Goal: Information Seeking & Learning: Learn about a topic

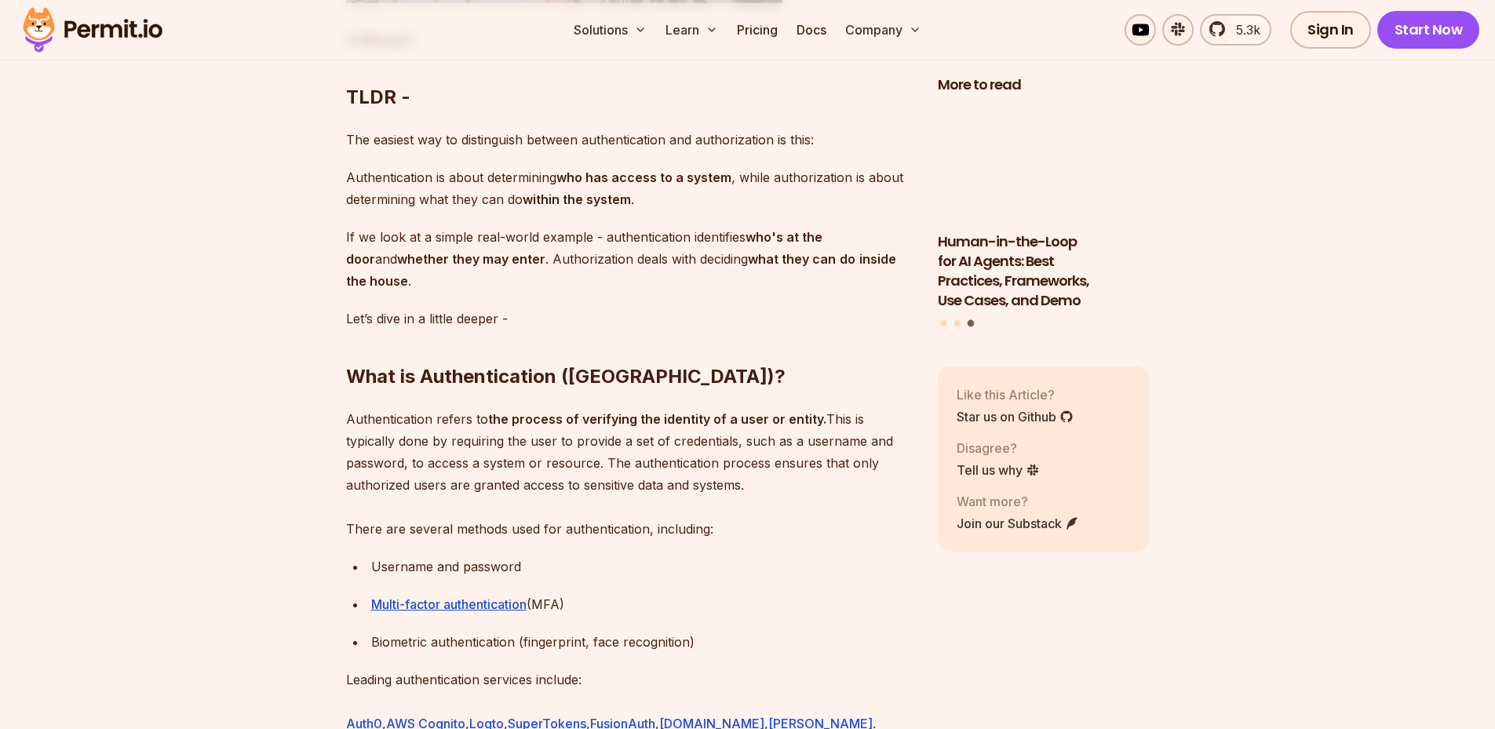
scroll to position [1491, 0]
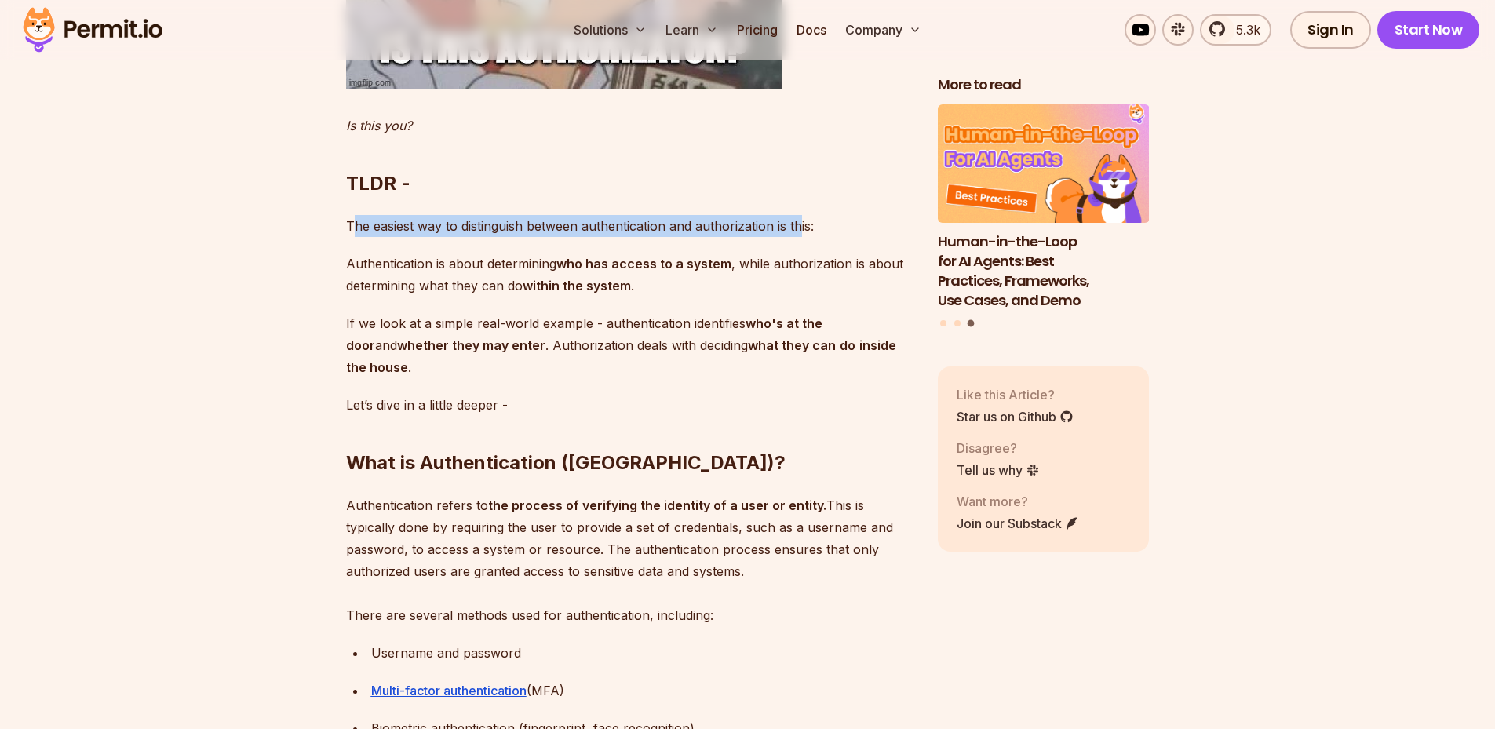
drag, startPoint x: 350, startPoint y: 202, endPoint x: 808, endPoint y: 206, distance: 457.6
click at [807, 215] on p "The easiest way to distinguish between authentication and authorization is this:" at bounding box center [629, 226] width 567 height 22
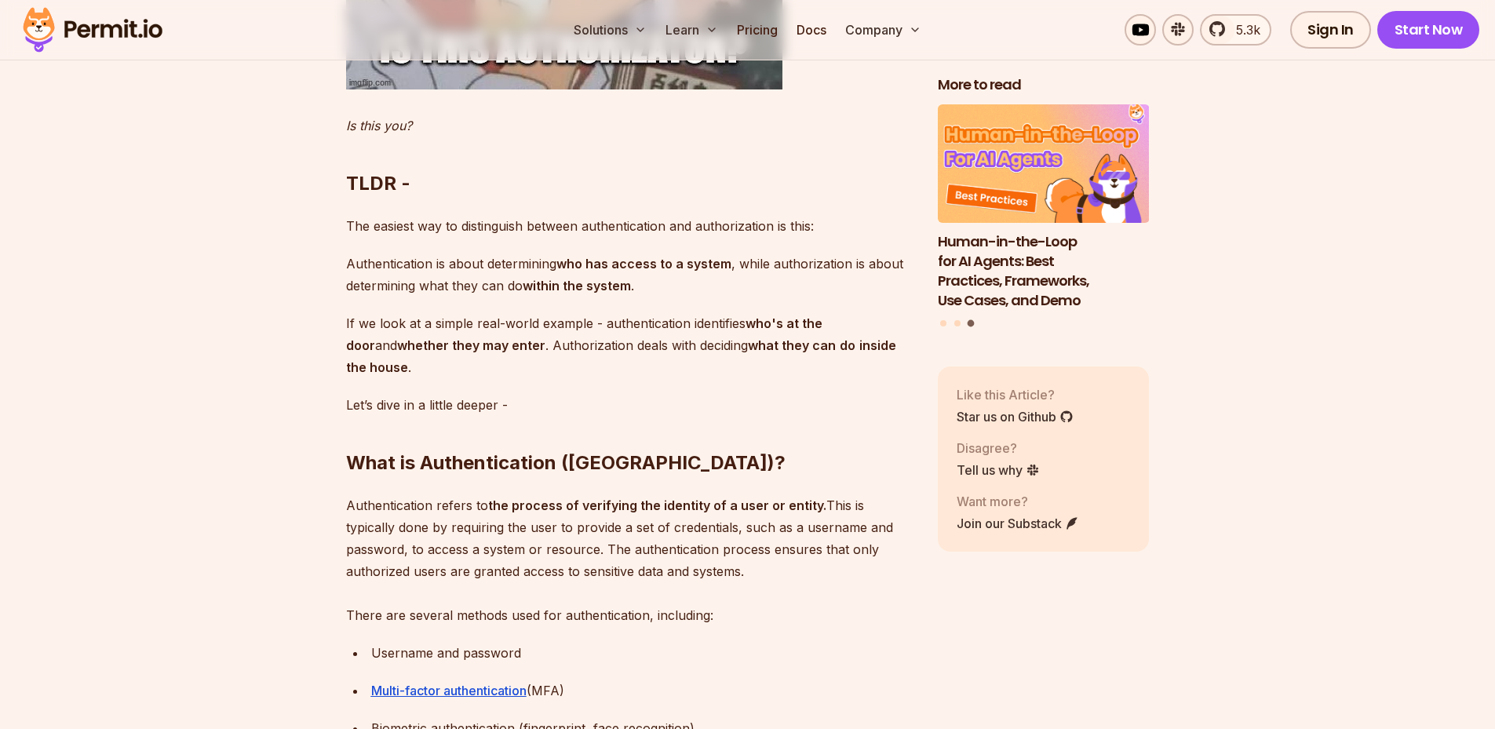
click at [650, 275] on div "Authentication and Authorization, also known as AuthN and AuthZ, are two essent…" at bounding box center [629, 642] width 567 height 2248
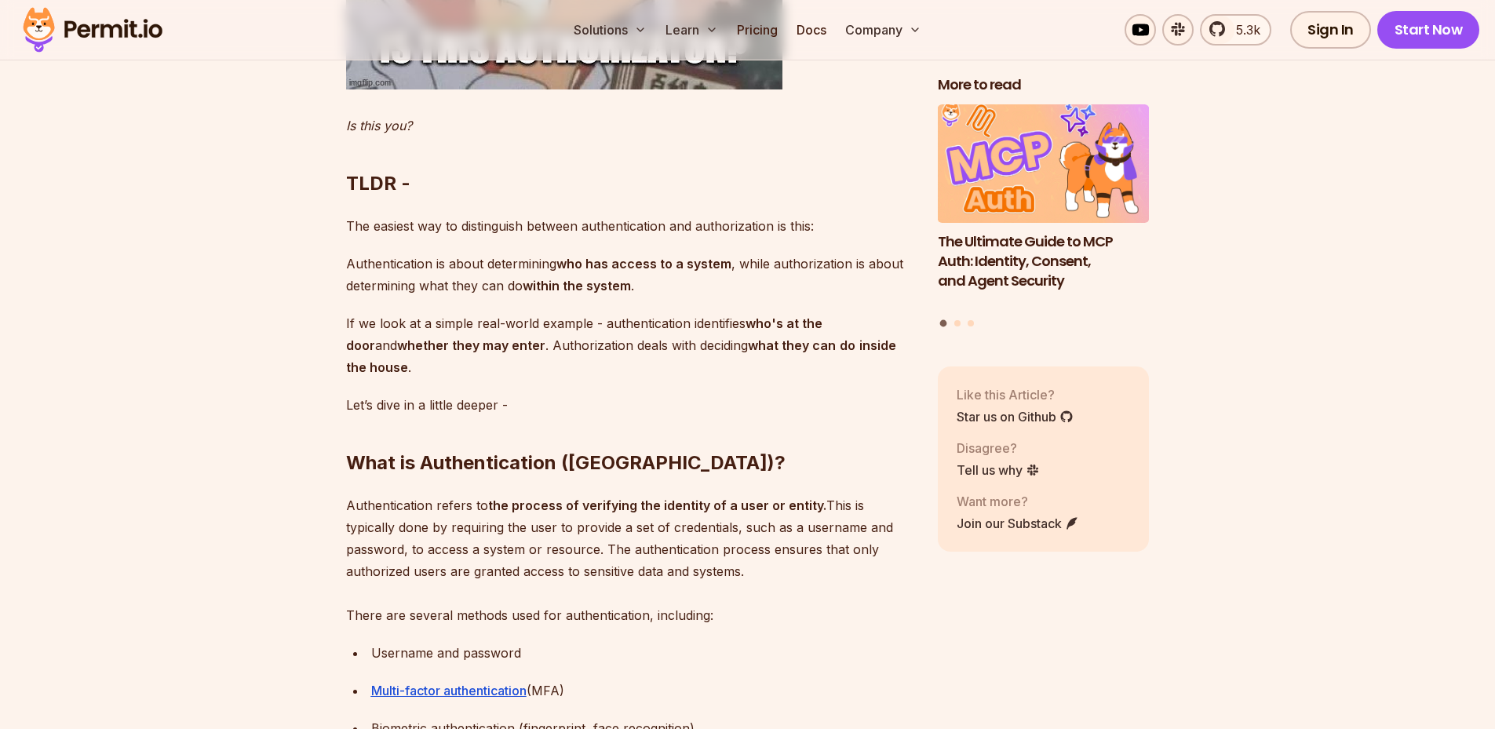
drag, startPoint x: 443, startPoint y: 243, endPoint x: 657, endPoint y: 268, distance: 215.0
click at [657, 268] on p "Authentication is about determining who has access to a system , while authoriz…" at bounding box center [629, 275] width 567 height 44
click at [658, 268] on p "Authentication is about determining who has access to a system , while authoriz…" at bounding box center [629, 275] width 567 height 44
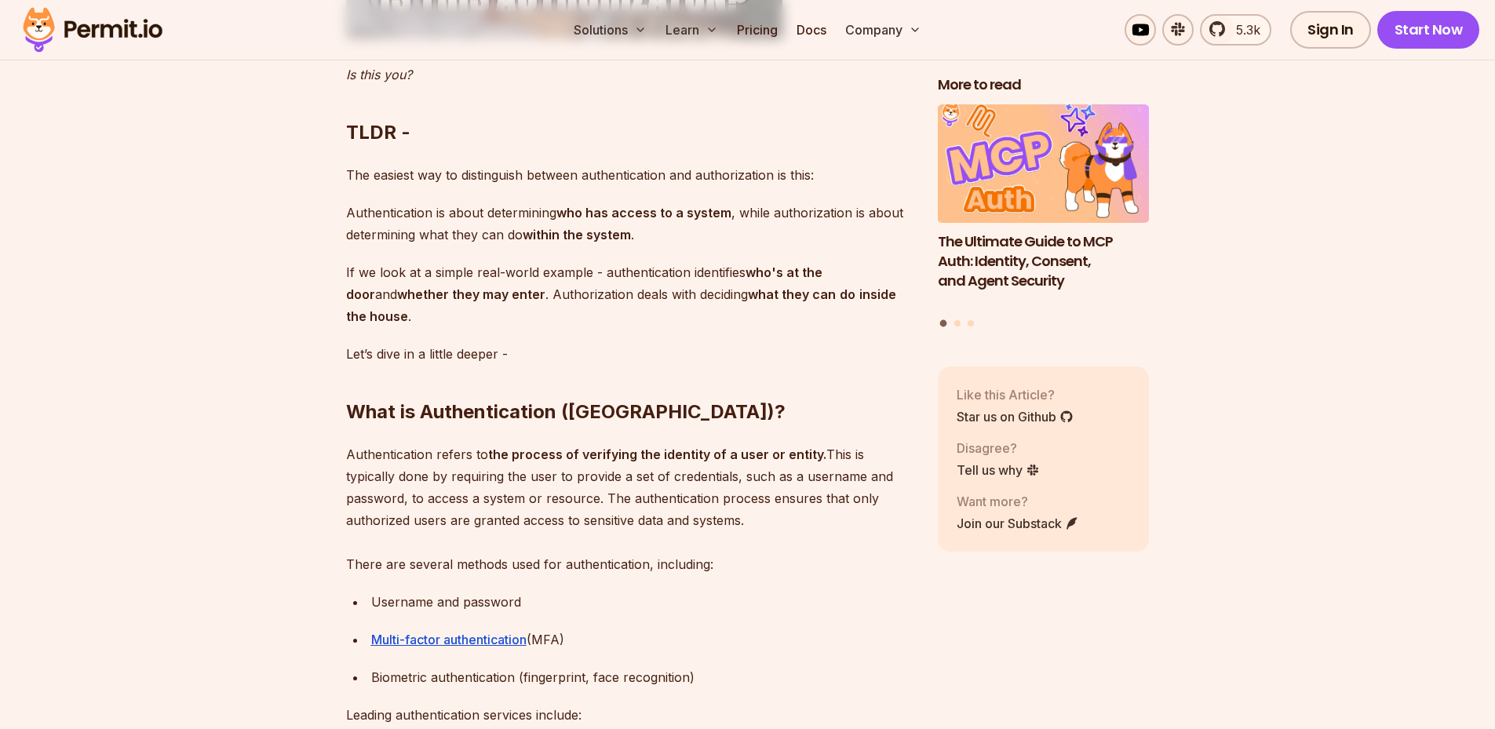
scroll to position [1570, 0]
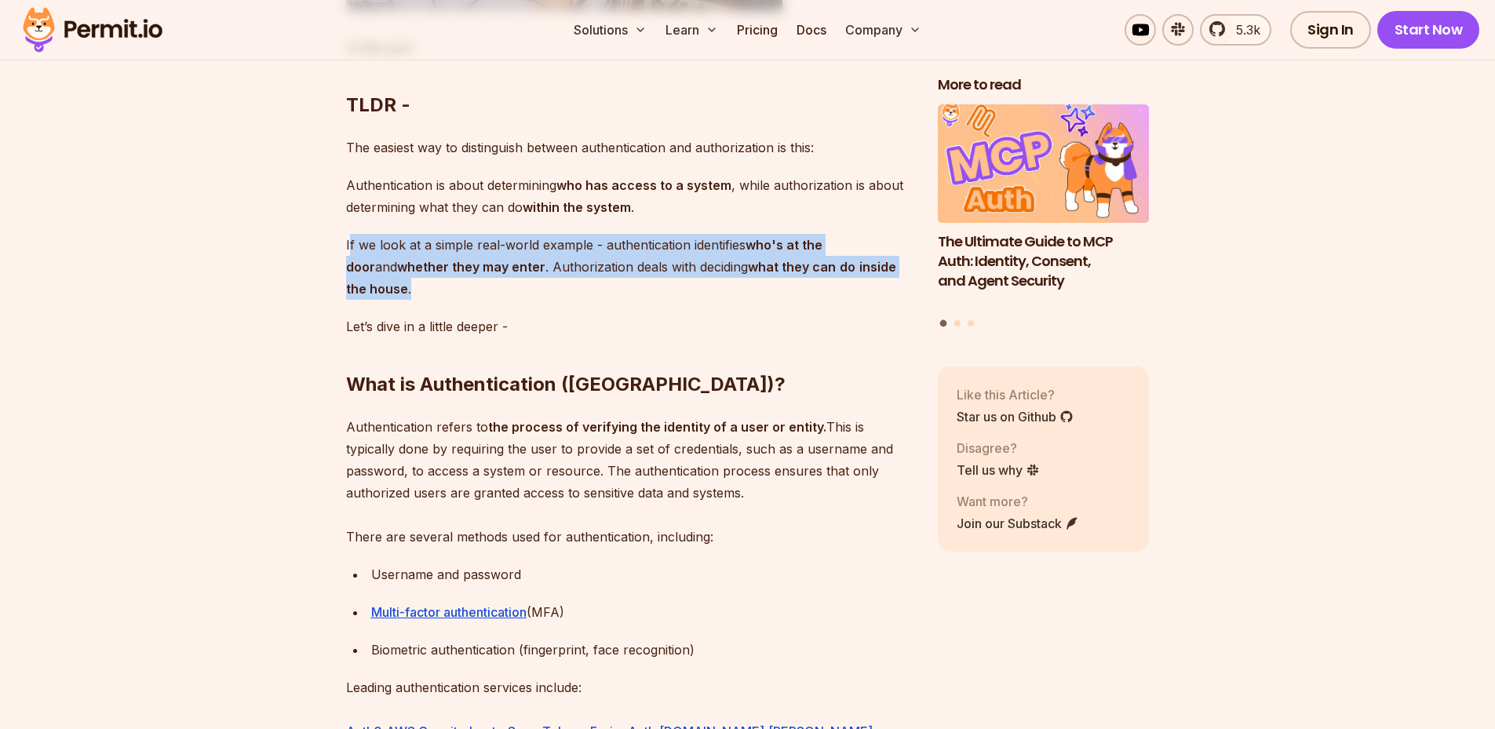
drag, startPoint x: 348, startPoint y: 215, endPoint x: 425, endPoint y: 272, distance: 95.4
click at [425, 272] on p "If we look at a simple real-world example - authentication identifies who's at …" at bounding box center [629, 267] width 567 height 66
drag, startPoint x: 425, startPoint y: 272, endPoint x: 432, endPoint y: 275, distance: 8.1
click at [432, 275] on p "If we look at a simple real-world example - authentication identifies who's at …" at bounding box center [629, 267] width 567 height 66
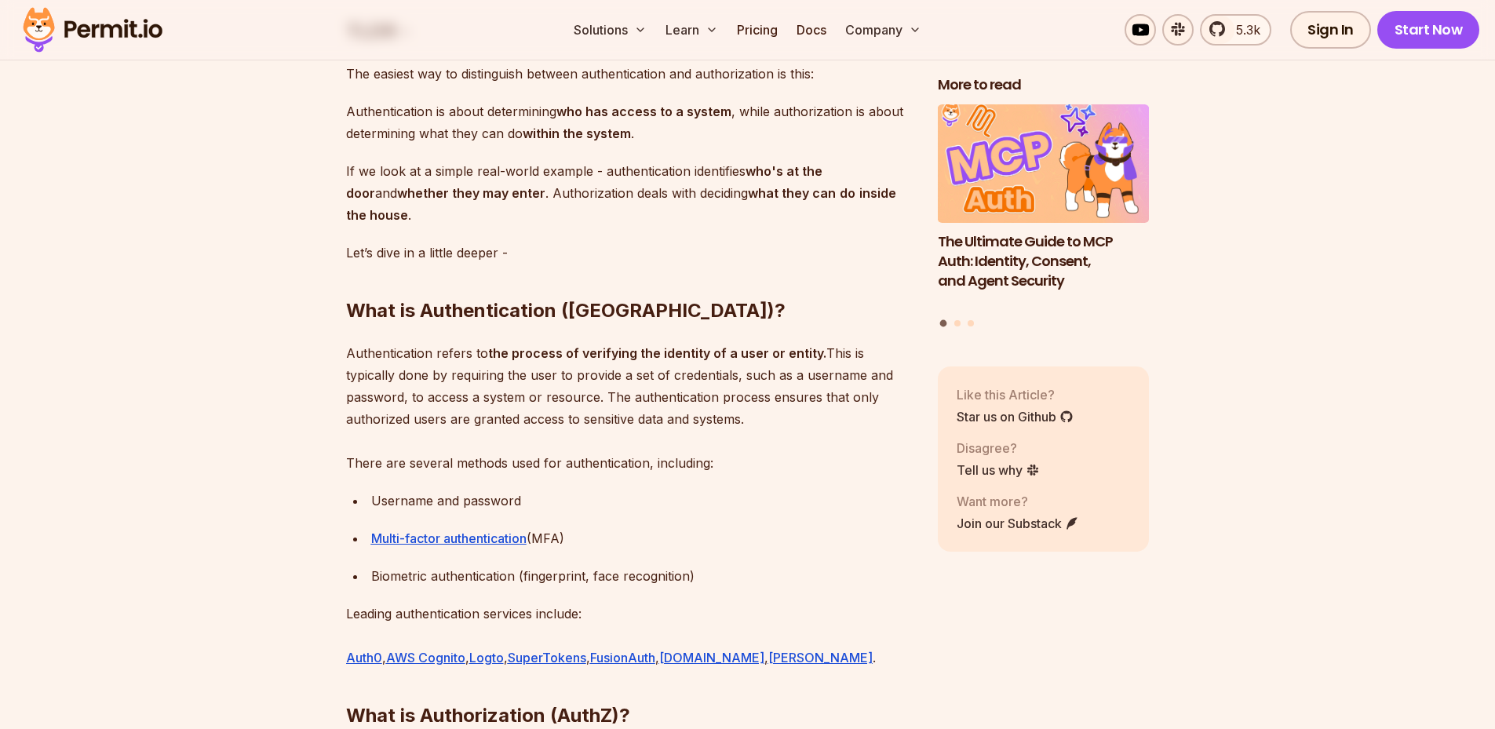
scroll to position [1727, 0]
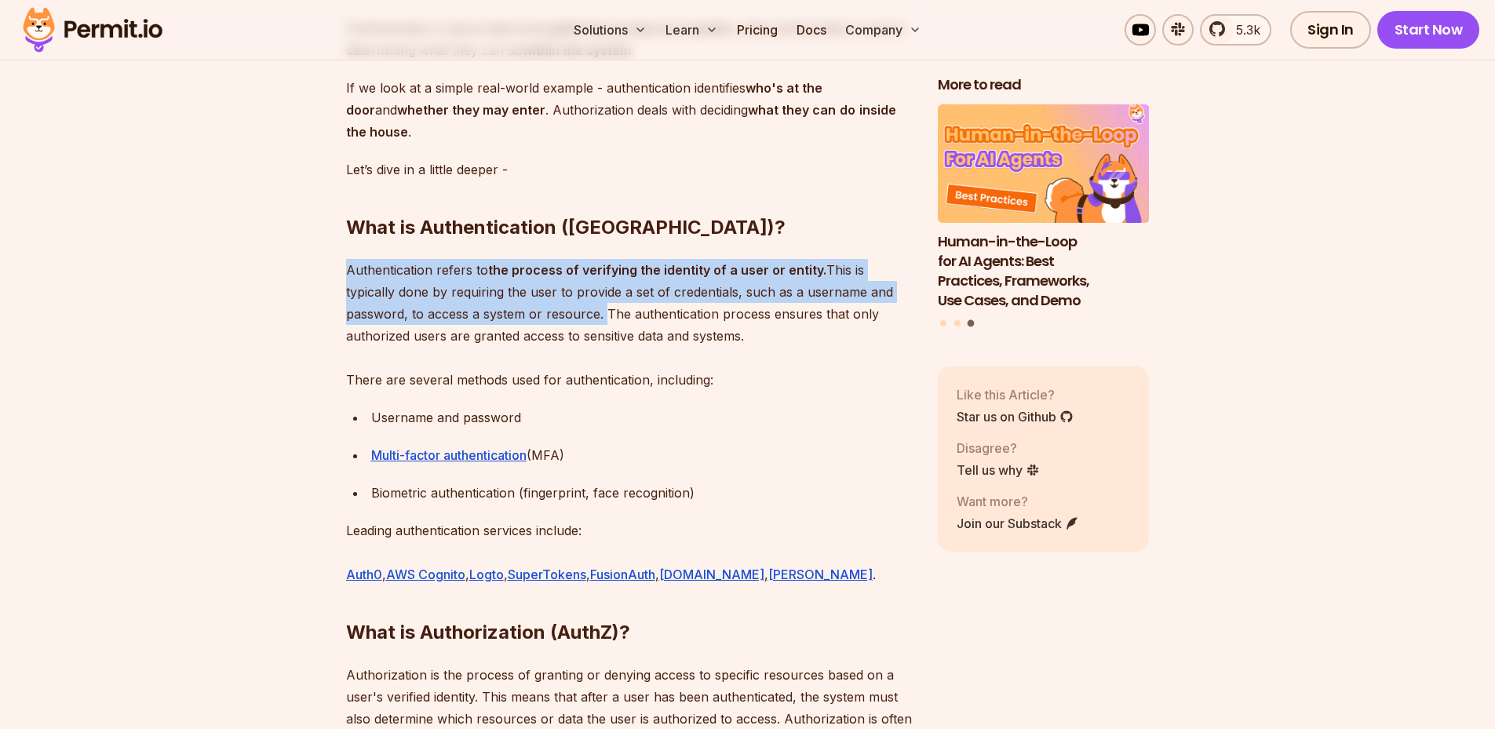
drag, startPoint x: 600, startPoint y: 292, endPoint x: 345, endPoint y: 248, distance: 258.8
click at [346, 259] on p "Authentication refers to the process of verifying the identity of a user or ent…" at bounding box center [629, 325] width 567 height 132
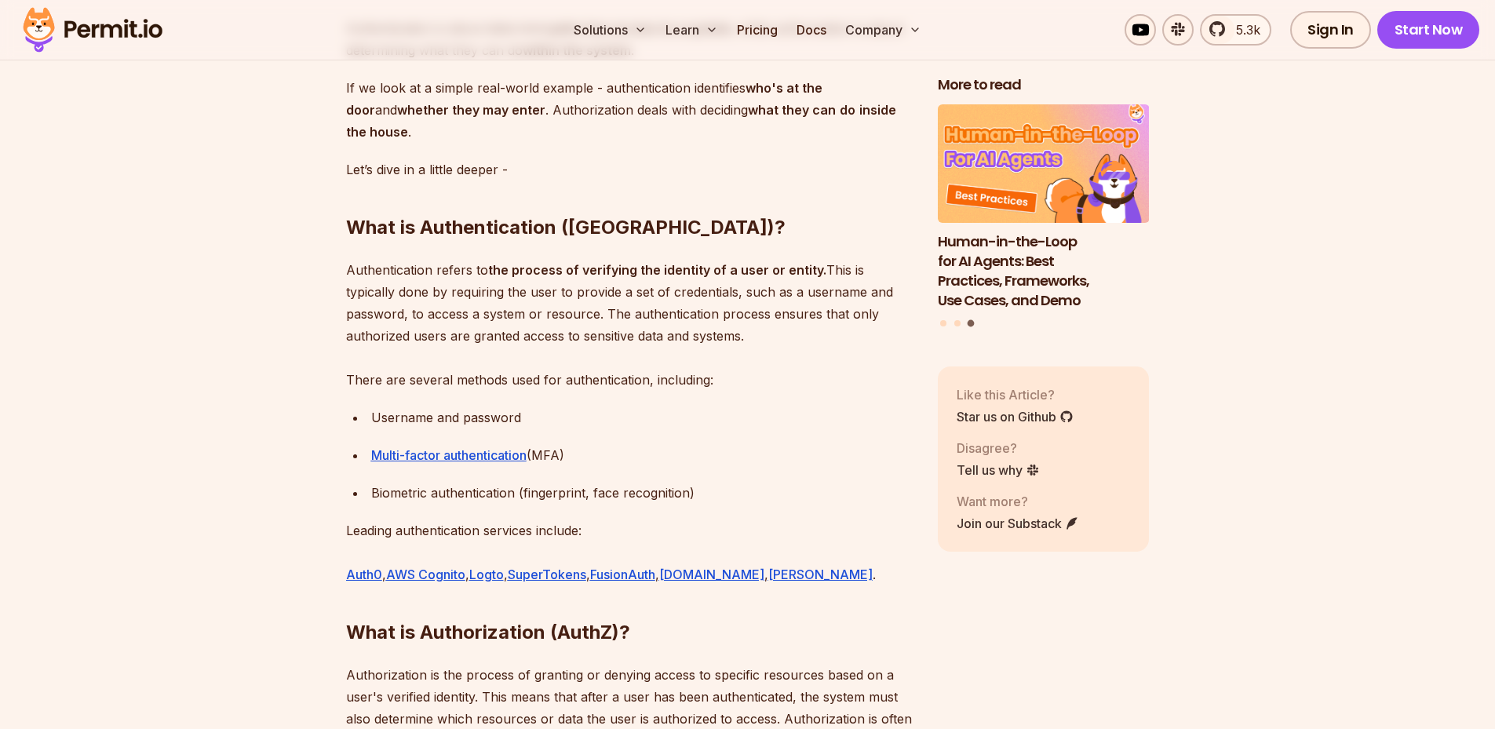
drag, startPoint x: 345, startPoint y: 248, endPoint x: 632, endPoint y: 308, distance: 292.8
click at [632, 308] on p "Authentication refers to the process of verifying the identity of a user or ent…" at bounding box center [629, 325] width 567 height 132
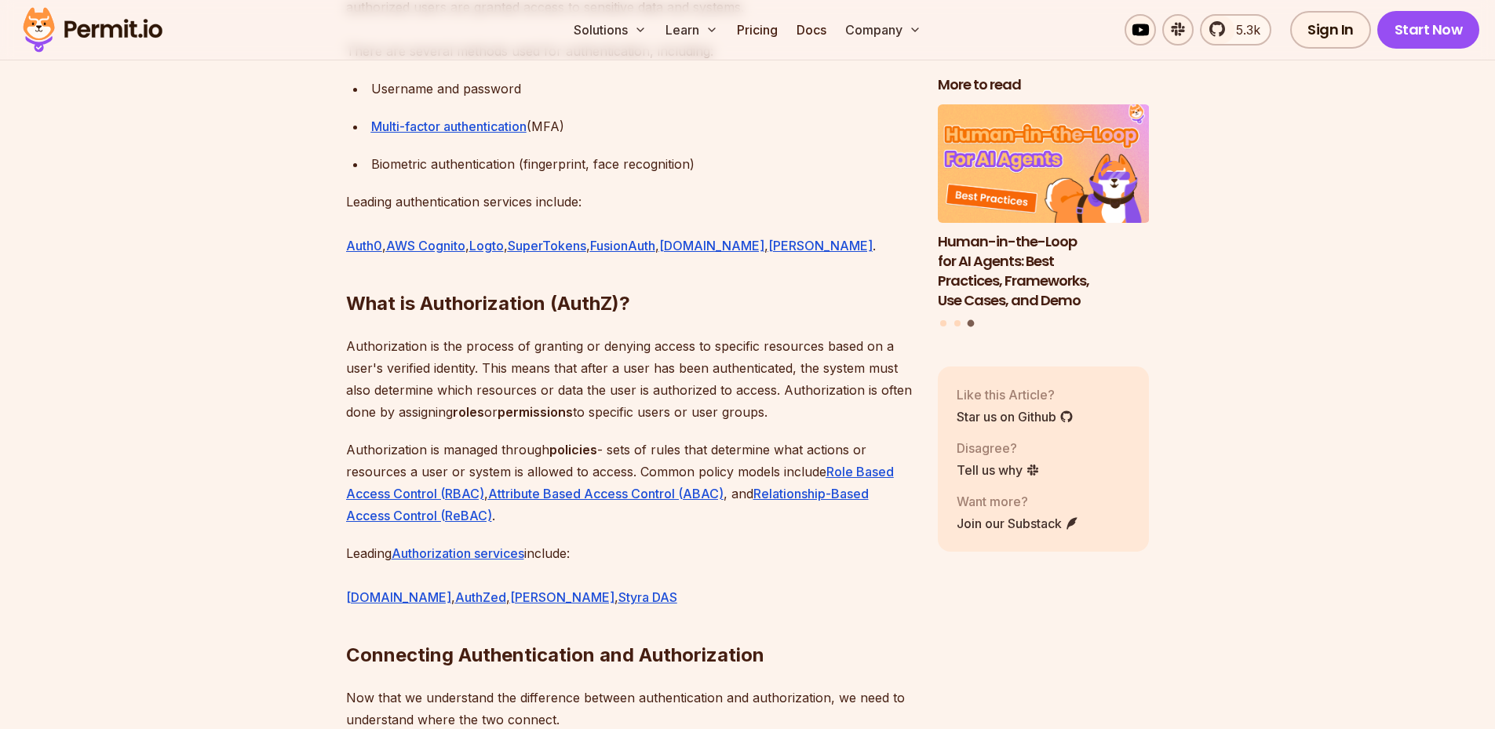
scroll to position [1962, 0]
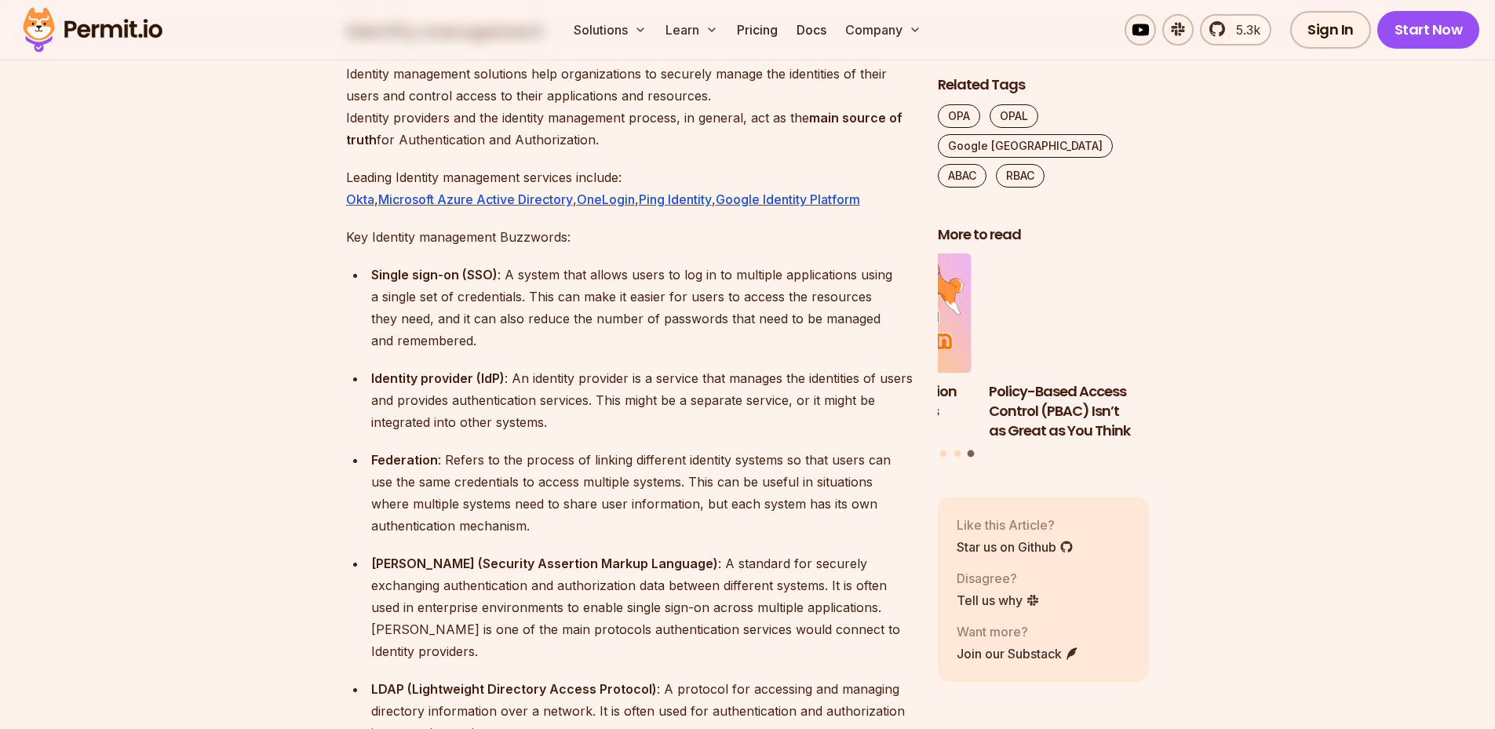
scroll to position [1727, 0]
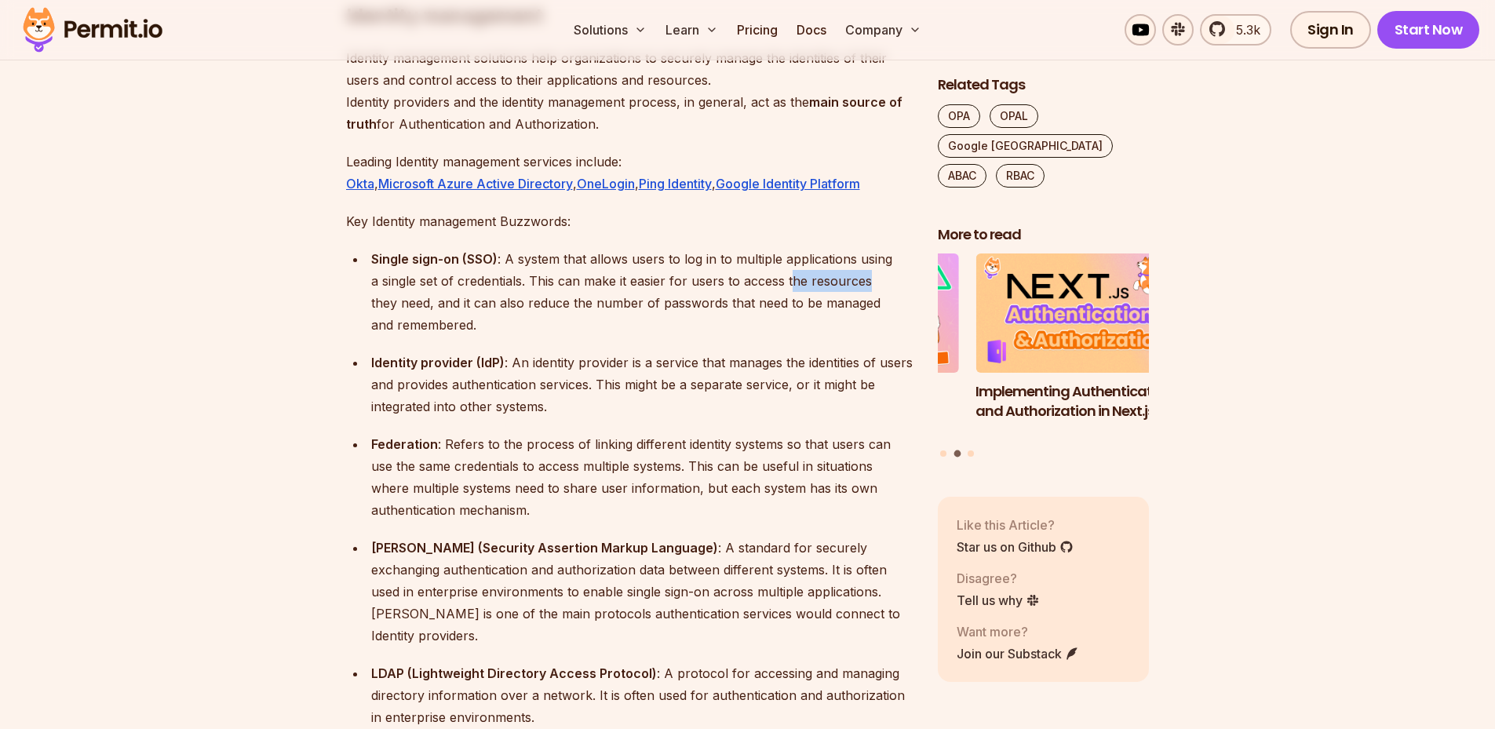
click at [881, 279] on p "Single sign-on (SSO) : A system that allows users to log in to multiple applica…" at bounding box center [642, 292] width 542 height 88
click at [400, 305] on p "Single sign-on (SSO) : A system that allows users to log in to multiple applica…" at bounding box center [642, 292] width 542 height 88
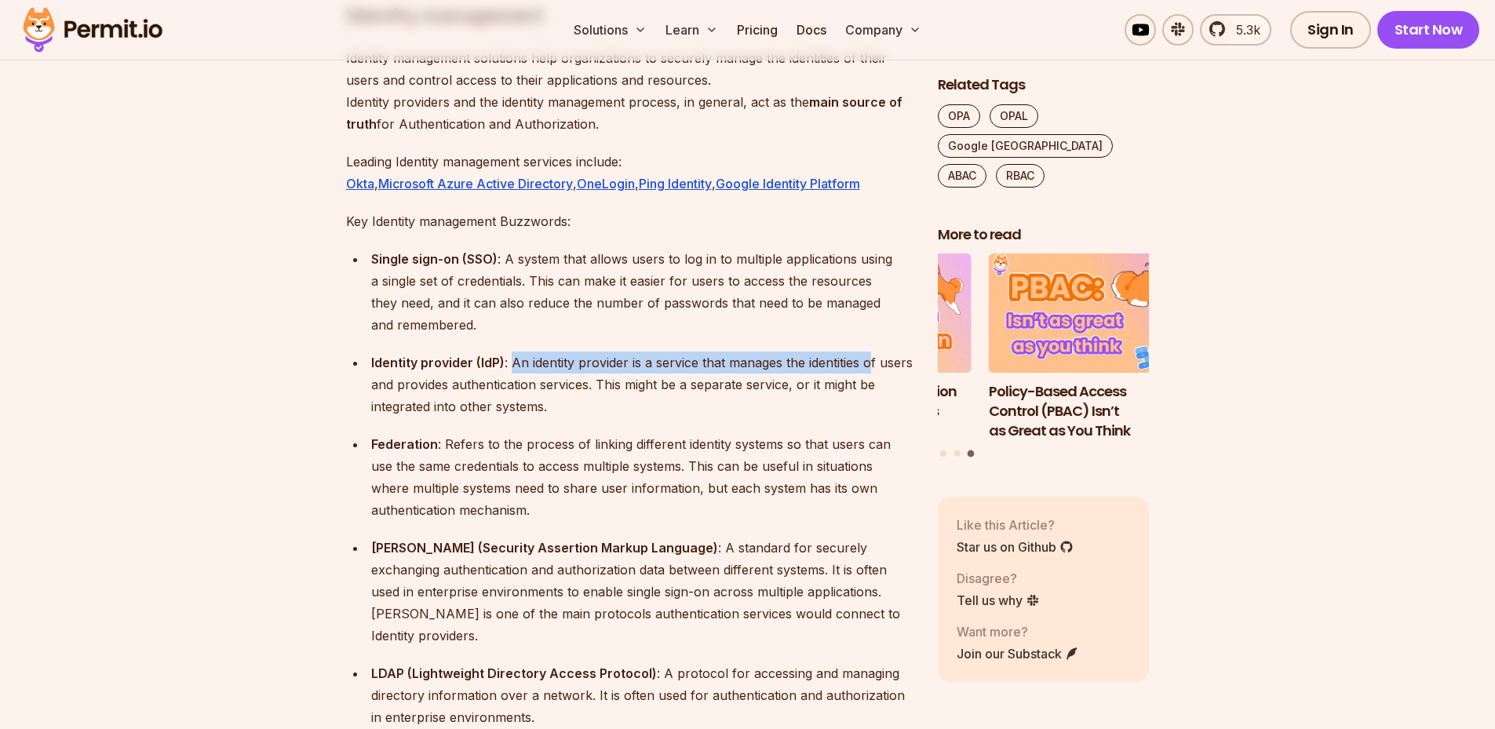
drag, startPoint x: 512, startPoint y: 361, endPoint x: 876, endPoint y: 360, distance: 364.2
click at [876, 360] on p "Identity provider (IdP) : An identity provider is a service that manages the id…" at bounding box center [642, 385] width 542 height 66
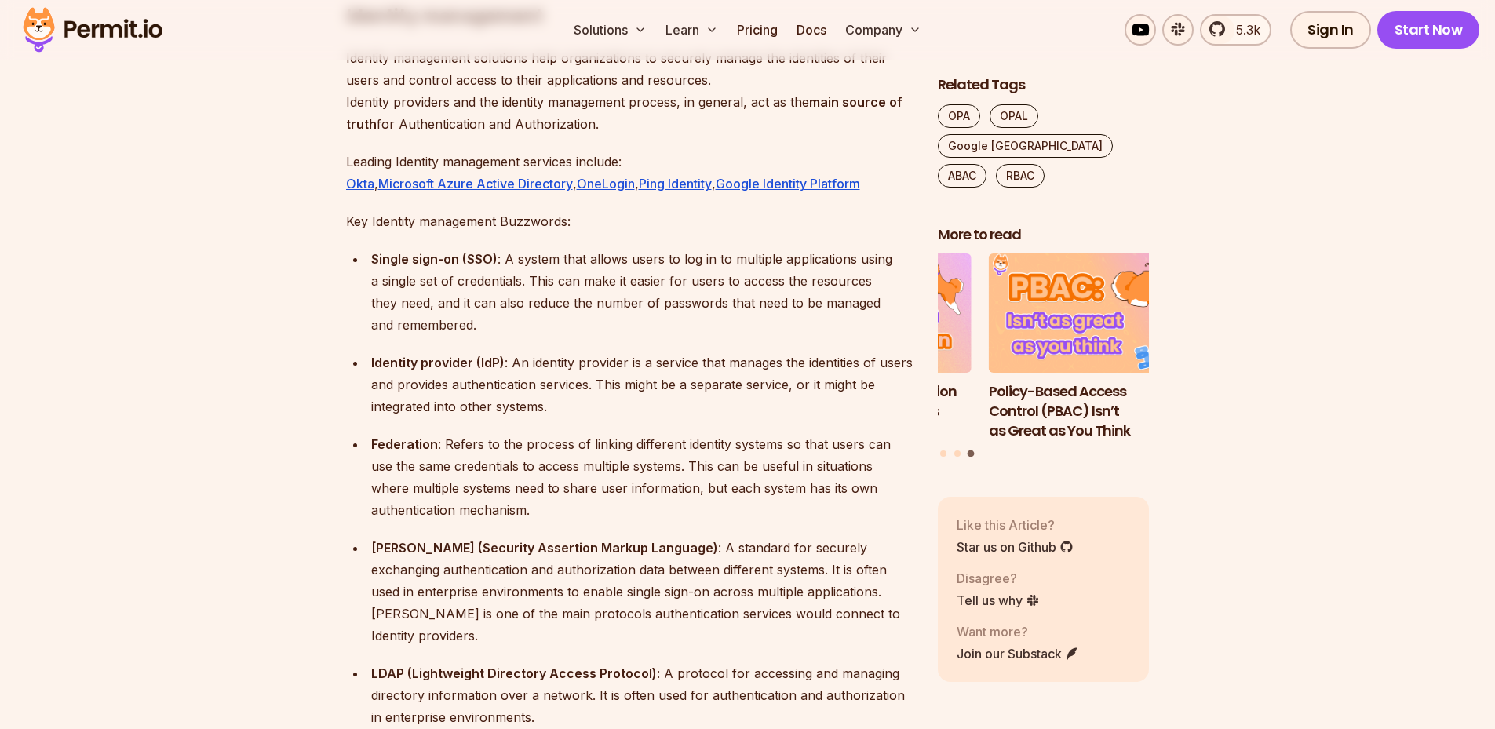
click at [524, 410] on p "Identity provider (IdP) : An identity provider is a service that manages the id…" at bounding box center [642, 385] width 542 height 66
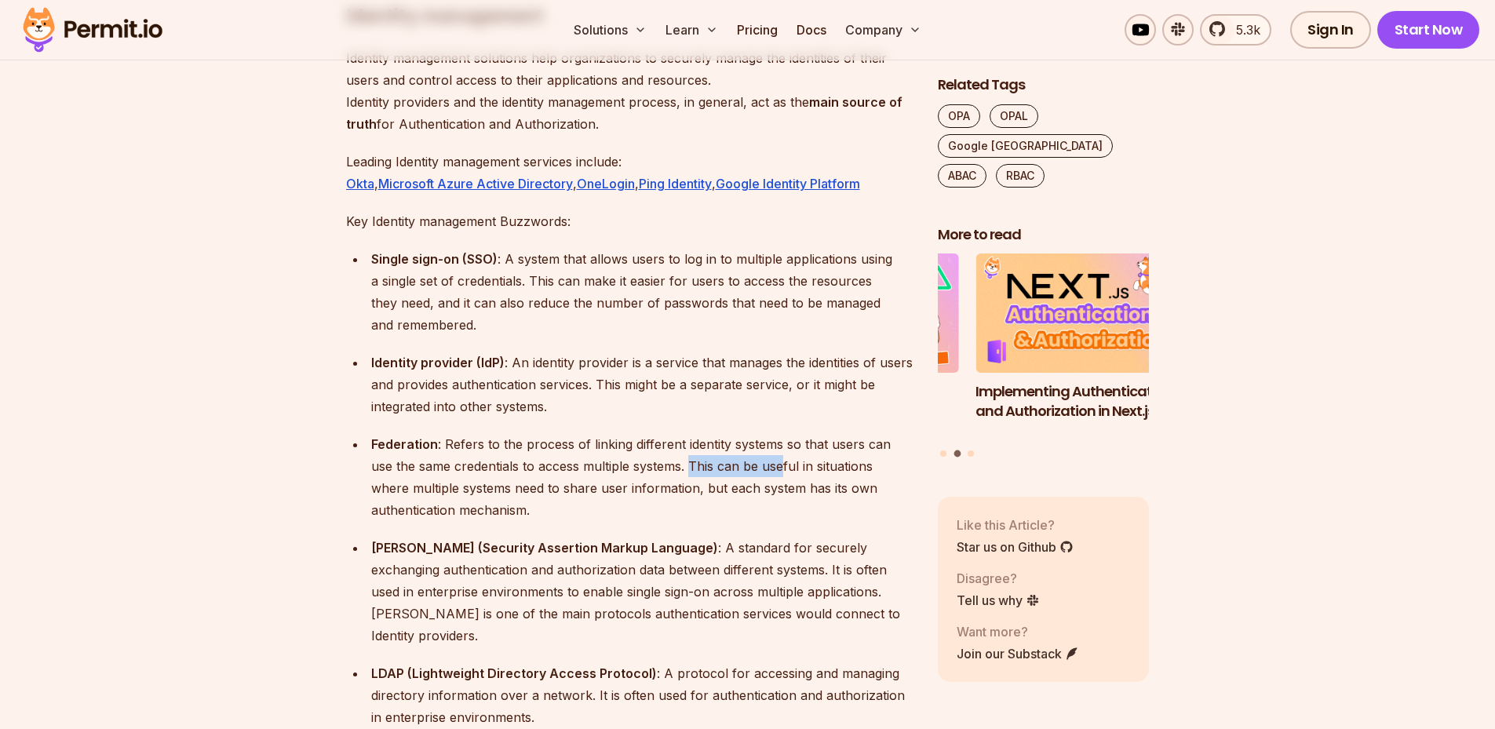
drag, startPoint x: 669, startPoint y: 464, endPoint x: 757, endPoint y: 468, distance: 88.8
click at [757, 468] on p "Federation : Refers to the process of linking different identity systems so tha…" at bounding box center [642, 477] width 542 height 88
drag, startPoint x: 757, startPoint y: 468, endPoint x: 766, endPoint y: 498, distance: 31.8
click at [766, 498] on p "Federation : Refers to the process of linking different identity systems so tha…" at bounding box center [642, 477] width 542 height 88
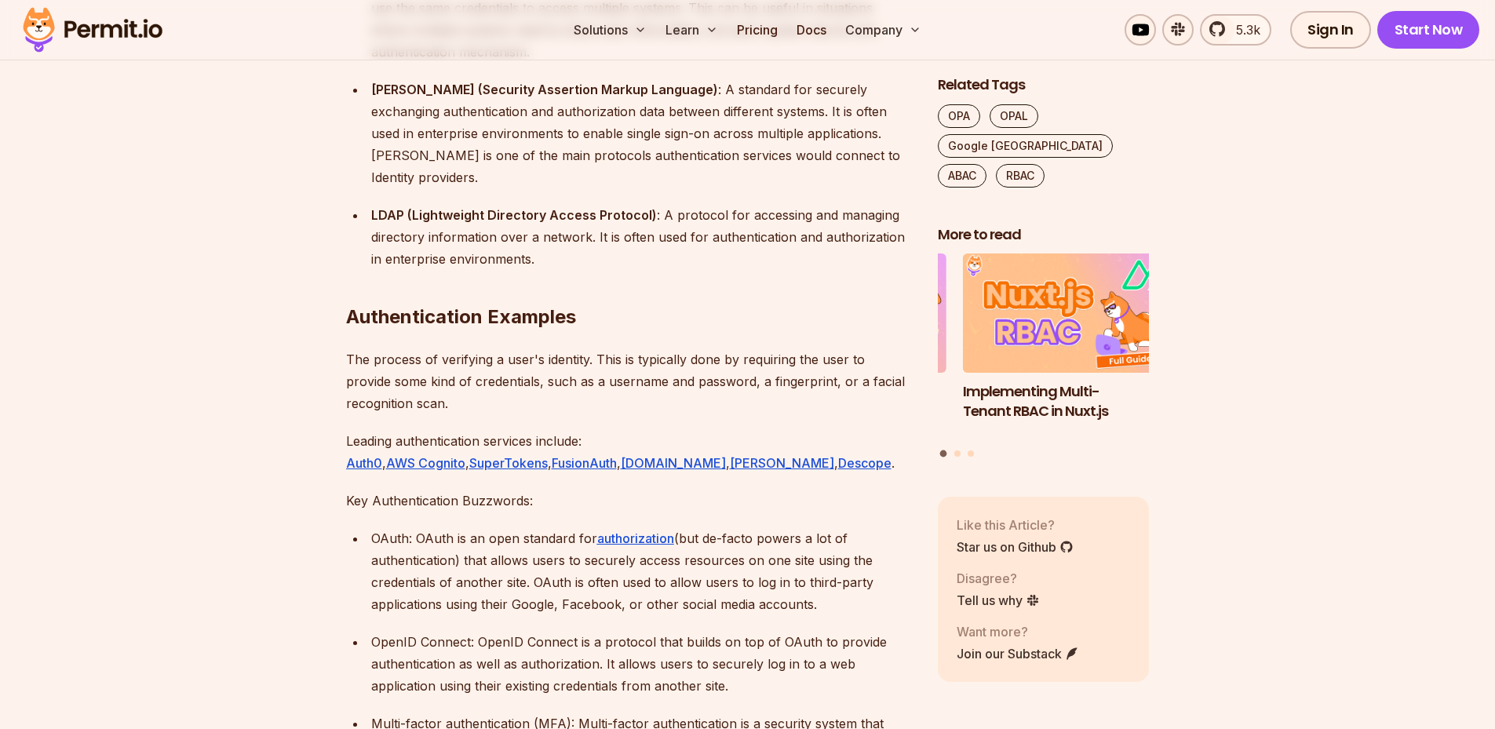
scroll to position [2198, 0]
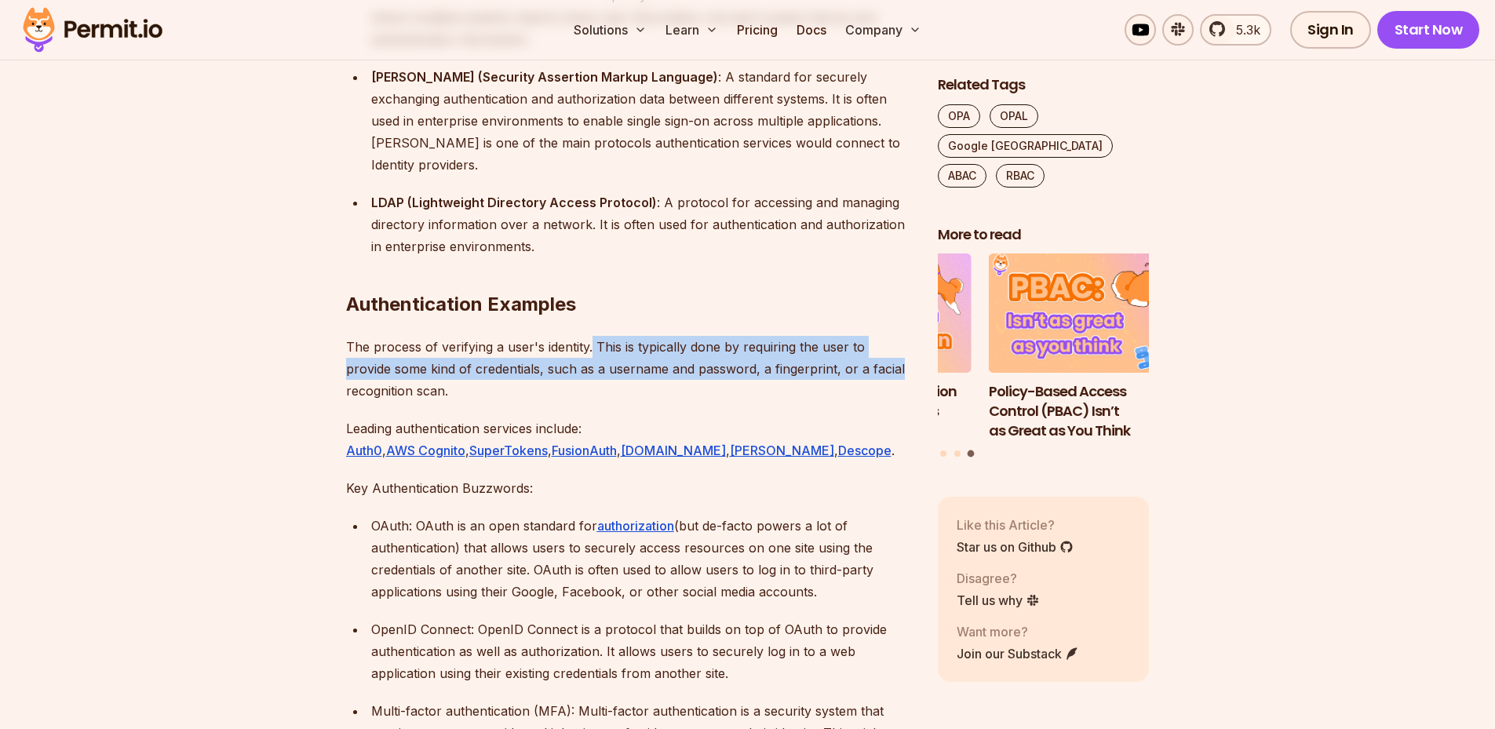
drag, startPoint x: 593, startPoint y: 345, endPoint x: 866, endPoint y: 363, distance: 273.8
click at [866, 363] on p "The process of verifying a user's identity. This is typically done by requiring…" at bounding box center [629, 369] width 567 height 66
drag, startPoint x: 866, startPoint y: 363, endPoint x: 710, endPoint y: 378, distance: 156.9
click at [710, 378] on p "The process of verifying a user's identity. This is typically done by requiring…" at bounding box center [629, 369] width 567 height 66
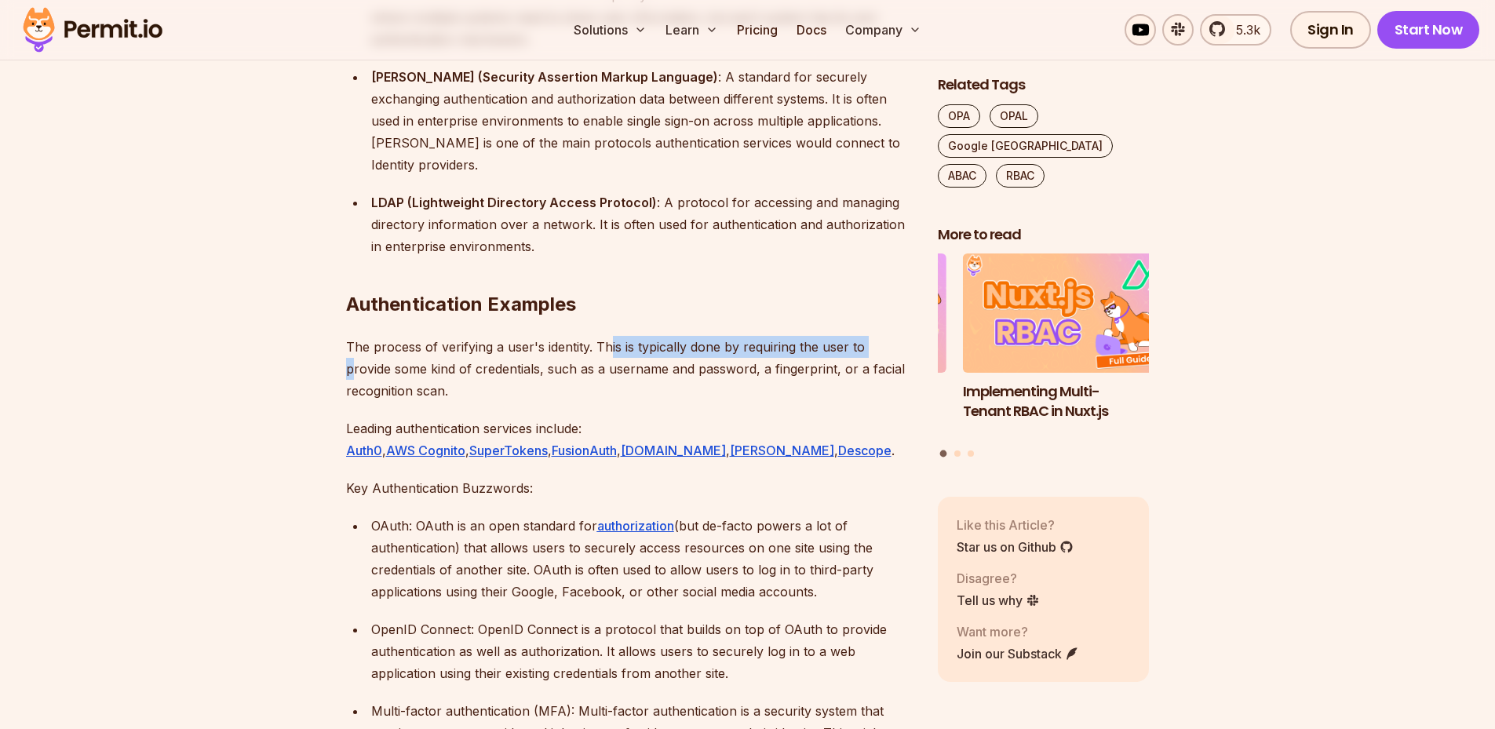
drag, startPoint x: 728, startPoint y: 351, endPoint x: 870, endPoint y: 348, distance: 142.9
click at [870, 348] on p "The process of verifying a user's identity. This is typically done by requiring…" at bounding box center [629, 369] width 567 height 66
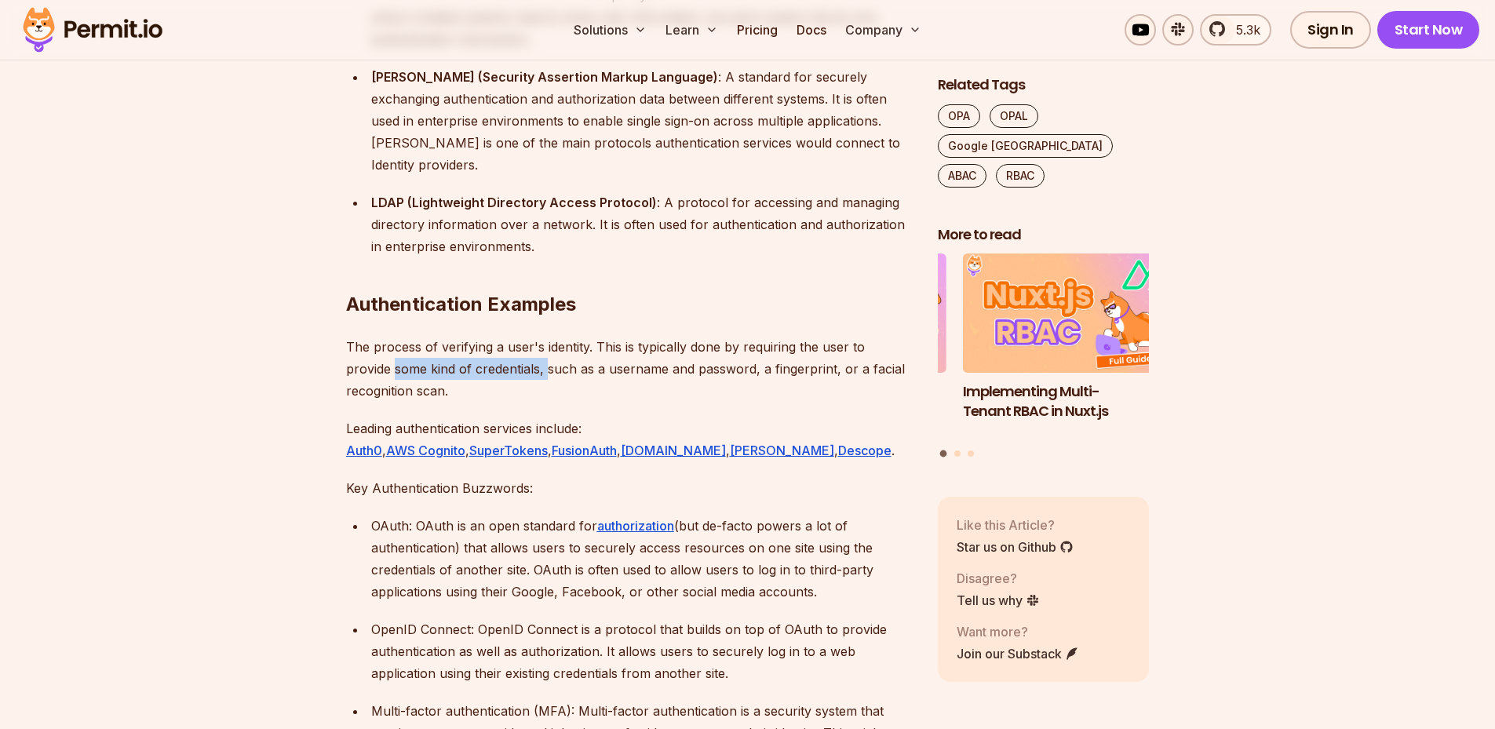
drag, startPoint x: 345, startPoint y: 370, endPoint x: 498, endPoint y: 374, distance: 153.9
drag, startPoint x: 498, startPoint y: 374, endPoint x: 509, endPoint y: 389, distance: 18.1
click at [509, 390] on p "The process of verifying a user's identity. This is typically done by requiring…" at bounding box center [629, 369] width 567 height 66
drag, startPoint x: 664, startPoint y: 369, endPoint x: 797, endPoint y: 369, distance: 132.6
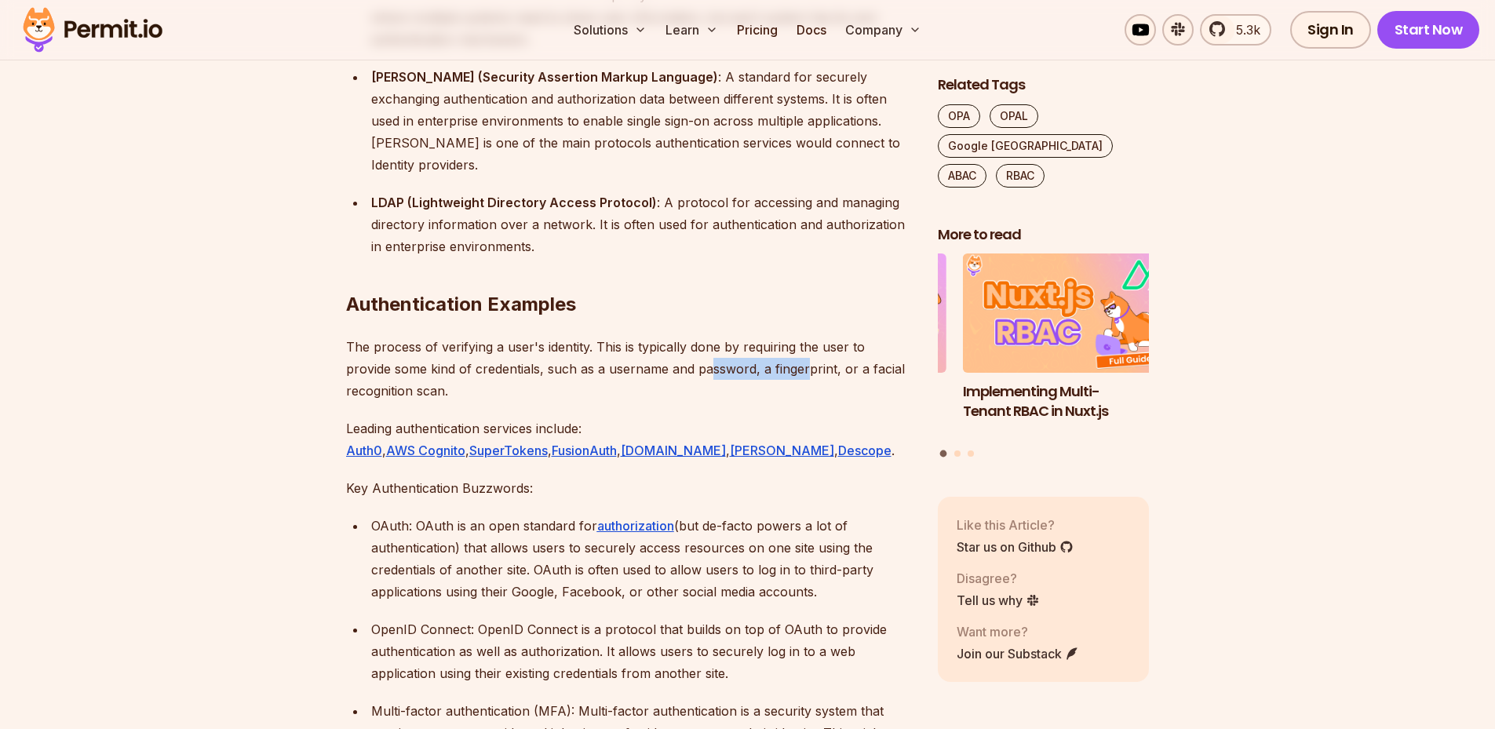
click at [795, 369] on p "The process of verifying a user's identity. This is typically done by requiring…" at bounding box center [629, 369] width 567 height 66
drag, startPoint x: 352, startPoint y: 392, endPoint x: 491, endPoint y: 399, distance: 138.4
click at [491, 399] on p "The process of verifying a user's identity. This is typically done by requiring…" at bounding box center [629, 369] width 567 height 66
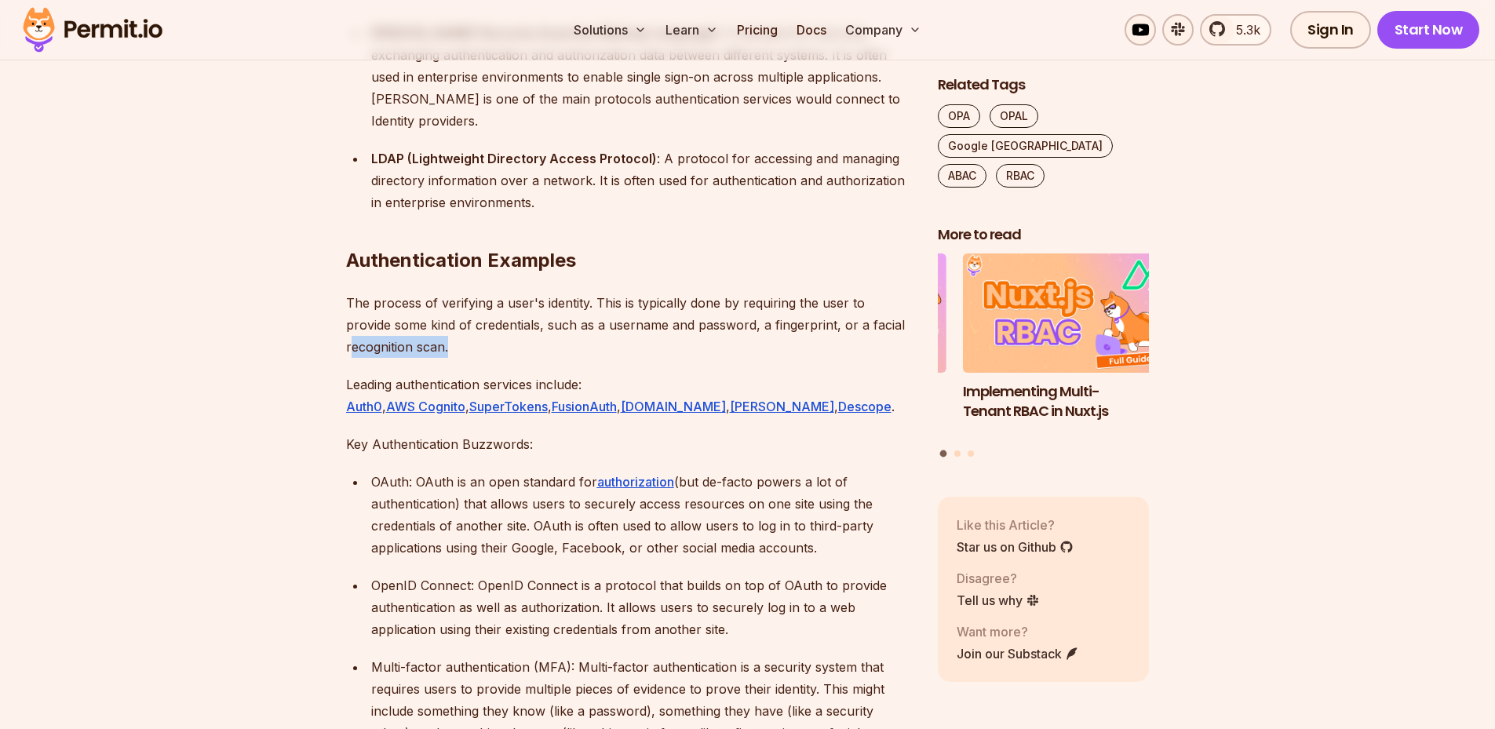
scroll to position [2276, 0]
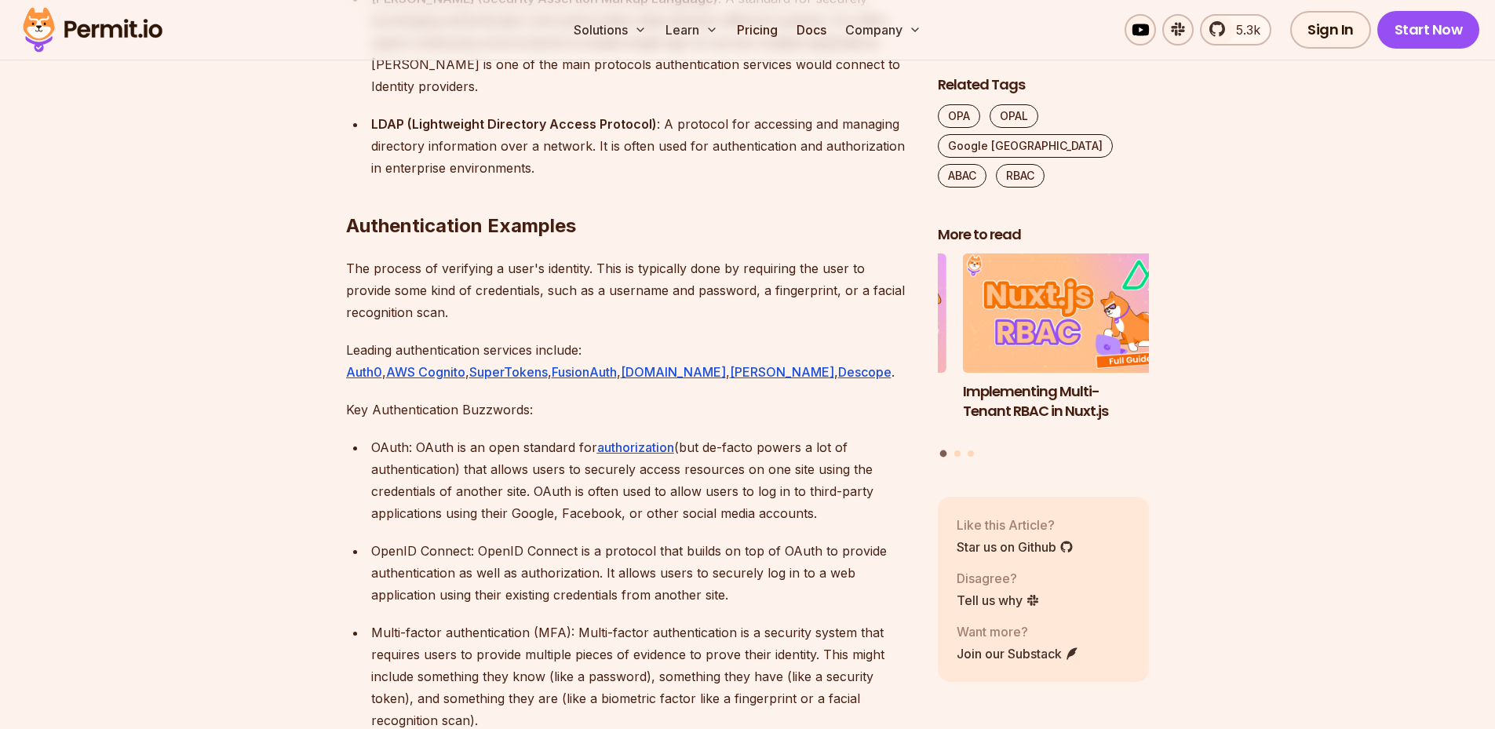
click at [279, 373] on section "Table of Contents What is IAM? Identity and access management (IAM) is the proc…" at bounding box center [747, 731] width 1495 height 4158
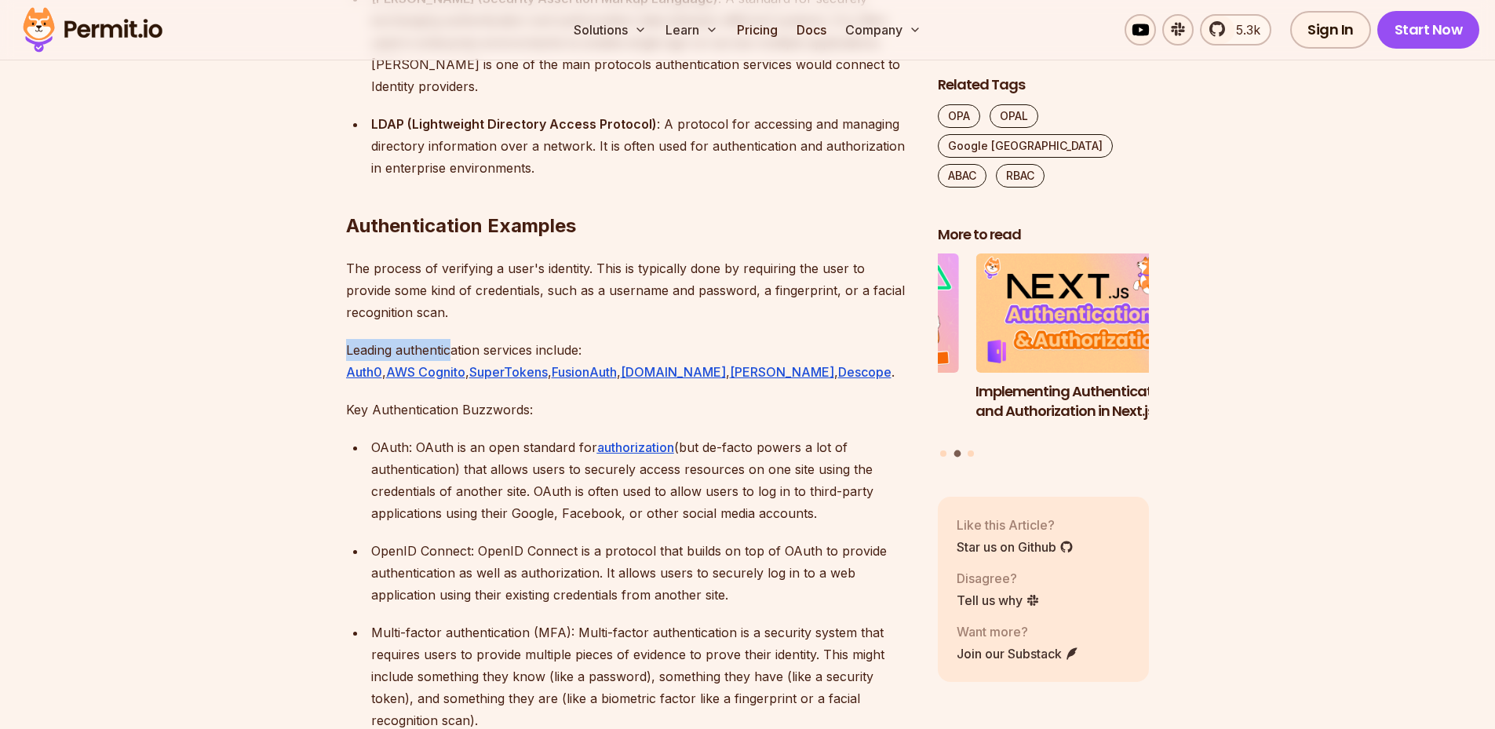
drag, startPoint x: 414, startPoint y: 345, endPoint x: 612, endPoint y: 345, distance: 198.6
click at [605, 345] on section "Table of Contents What is IAM? Identity and access management (IAM) is the proc…" at bounding box center [747, 731] width 1495 height 4158
click at [316, 356] on section "Table of Contents What is IAM? Identity and access management (IAM) is the proc…" at bounding box center [747, 731] width 1495 height 4158
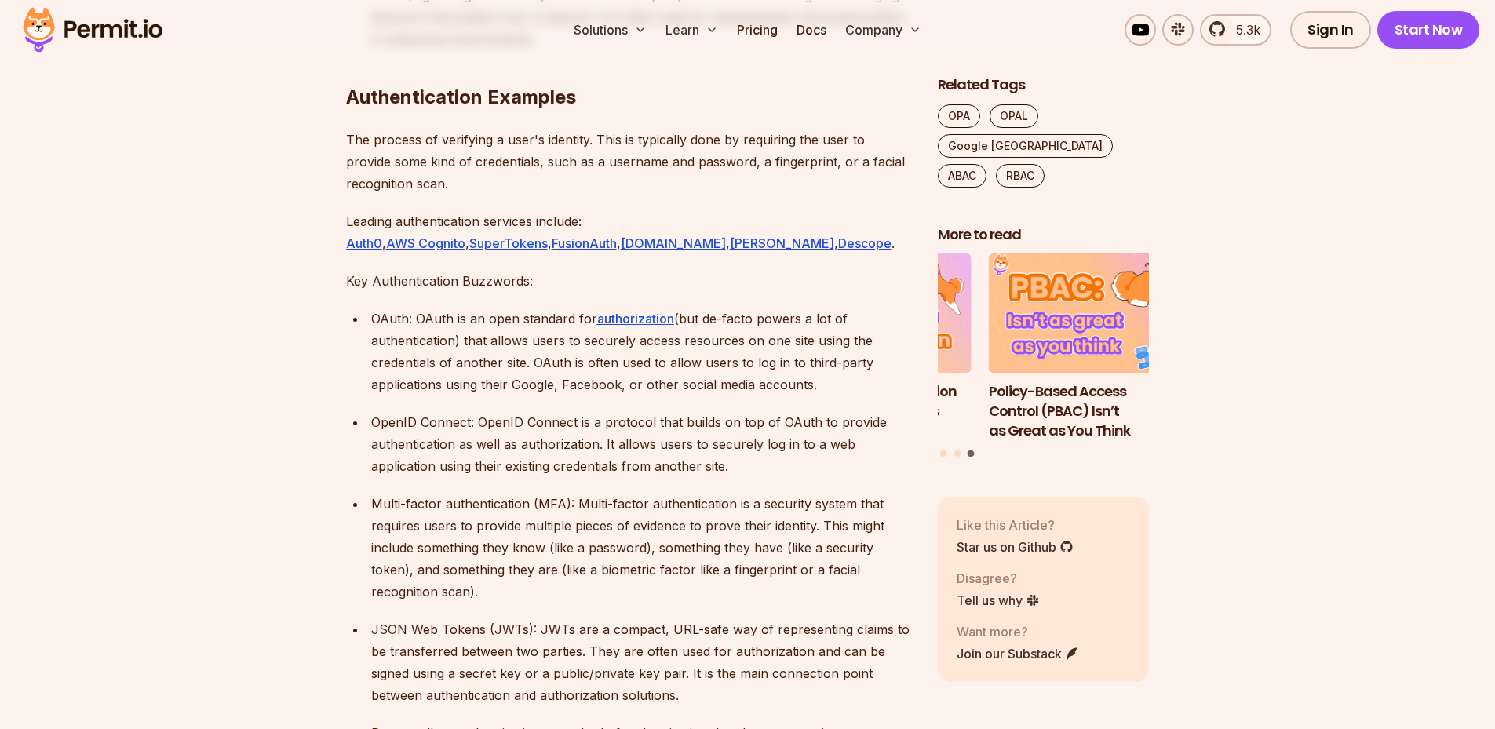
scroll to position [2433, 0]
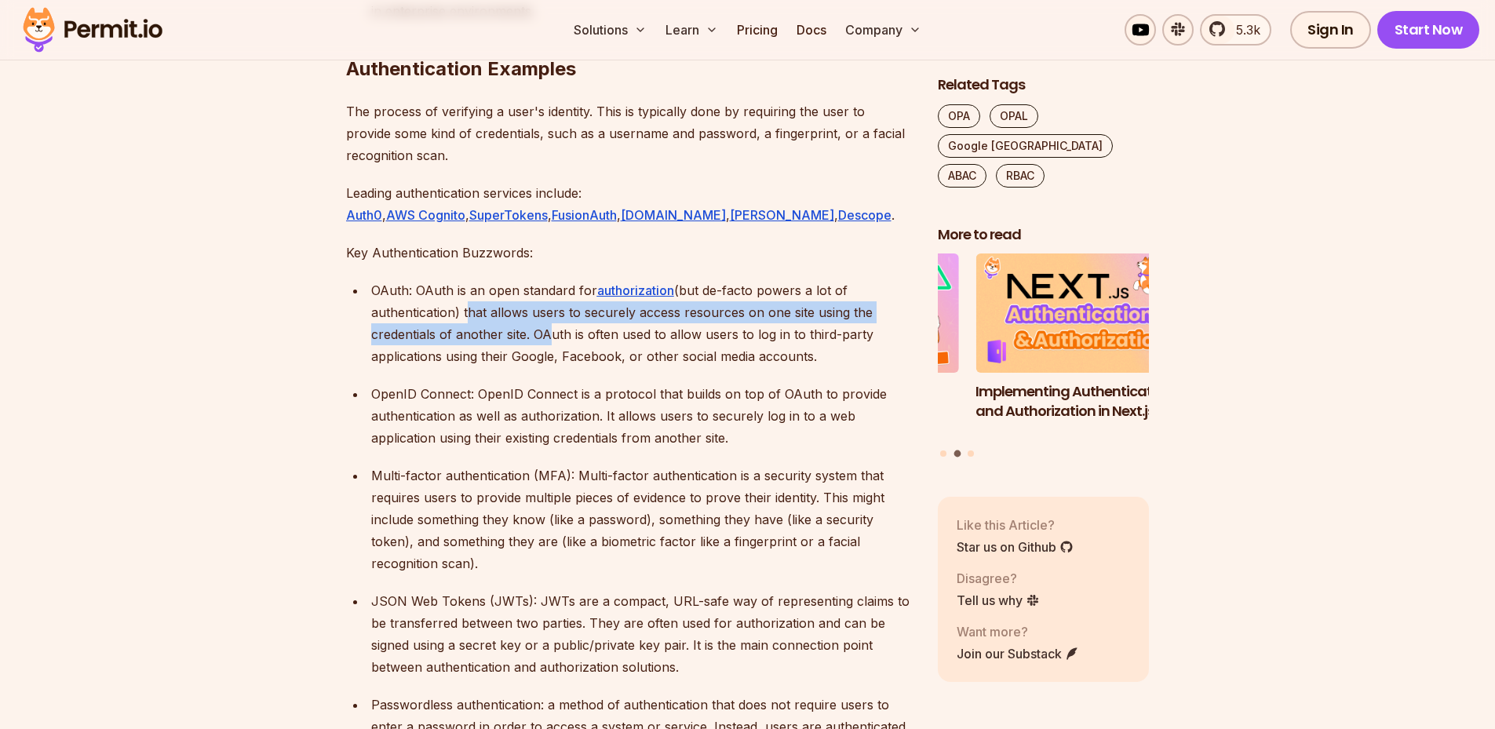
drag, startPoint x: 464, startPoint y: 312, endPoint x: 539, endPoint y: 337, distance: 79.7
click at [539, 337] on p "OAuth: OAuth is an open standard for authorization (but de-facto powers a lot o…" at bounding box center [642, 323] width 542 height 88
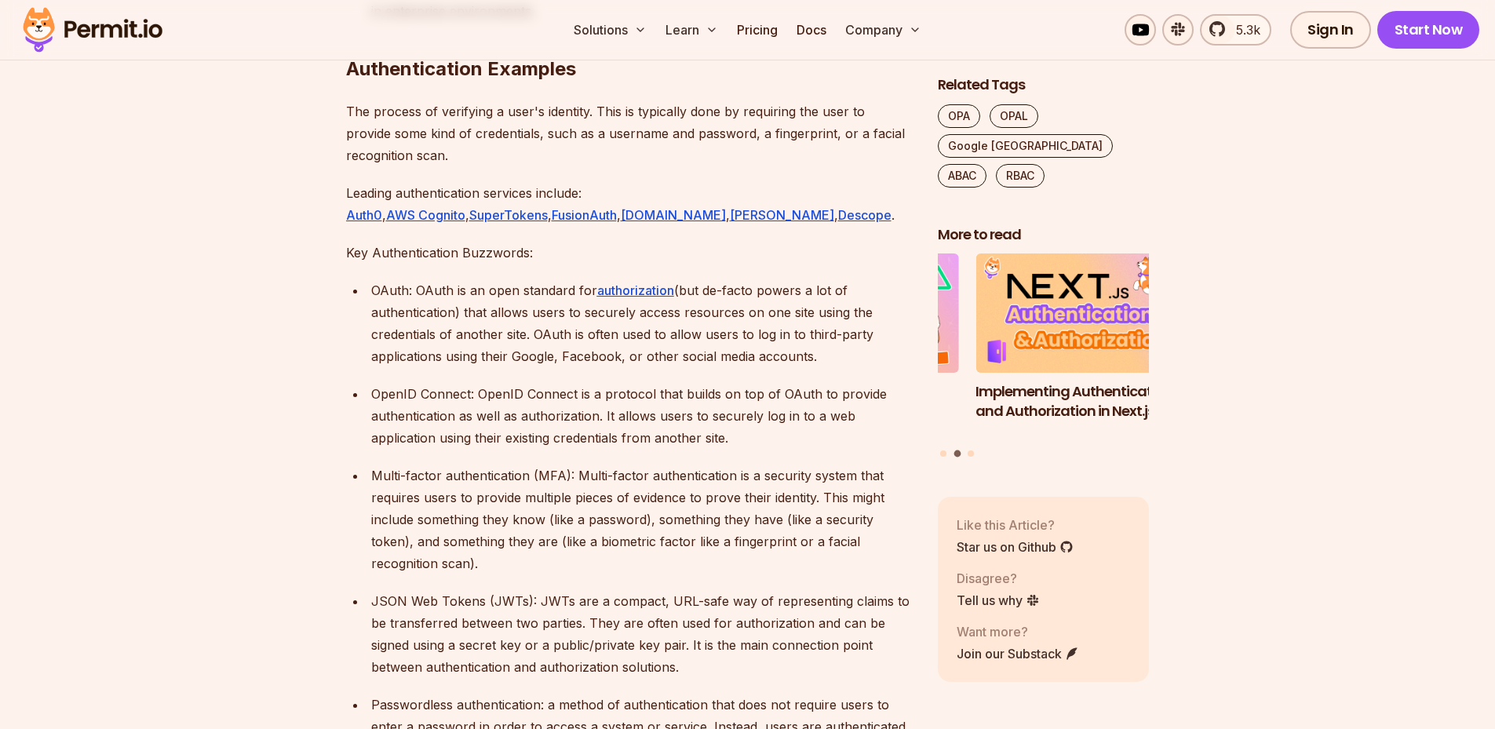
drag, startPoint x: 539, startPoint y: 337, endPoint x: 539, endPoint y: 355, distance: 17.3
click at [539, 355] on p "OAuth: OAuth is an open standard for authorization (but de-facto powers a lot o…" at bounding box center [642, 323] width 542 height 88
